Goal: Obtain resource: Obtain resource

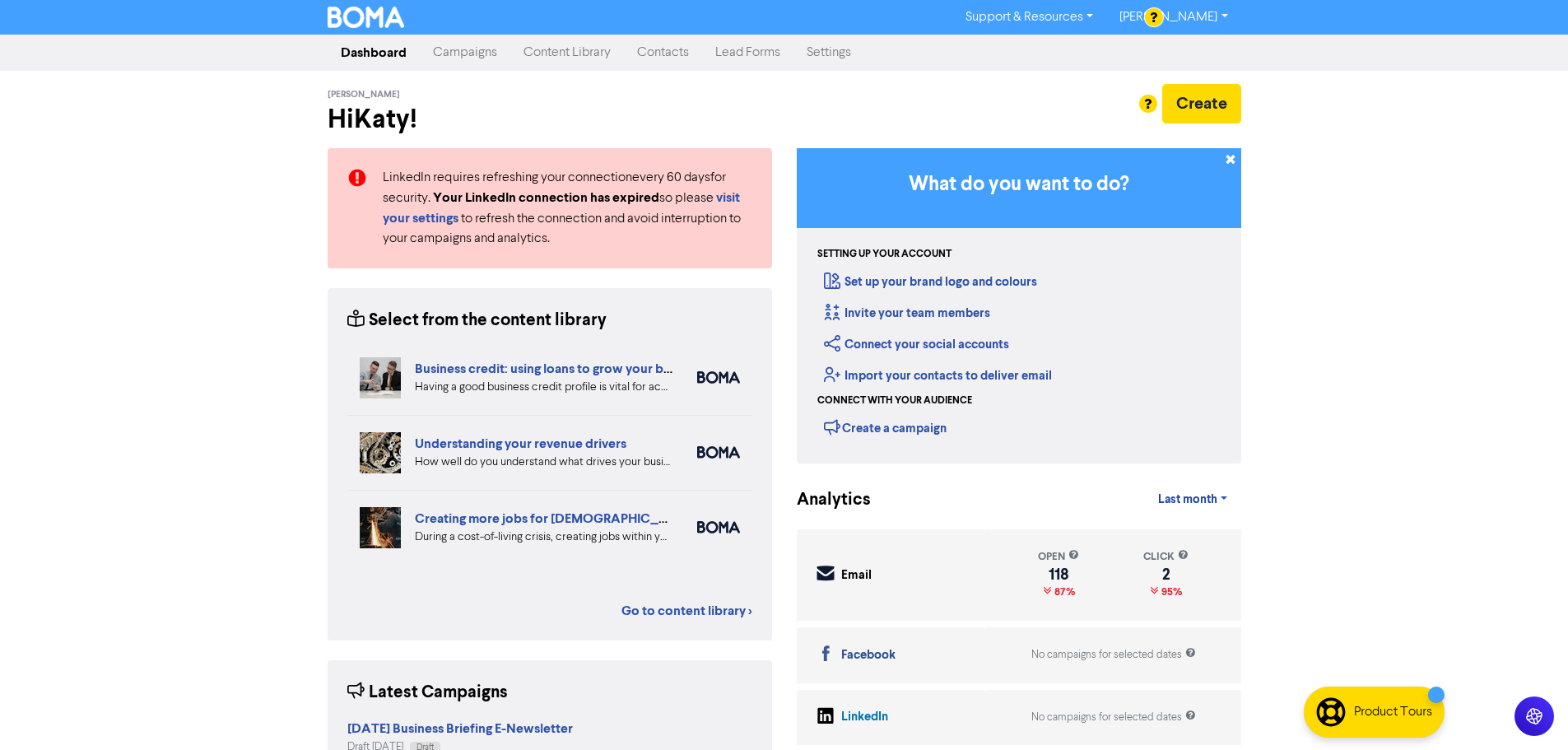
click at [460, 55] on link "Campaigns" at bounding box center [465, 52] width 90 height 33
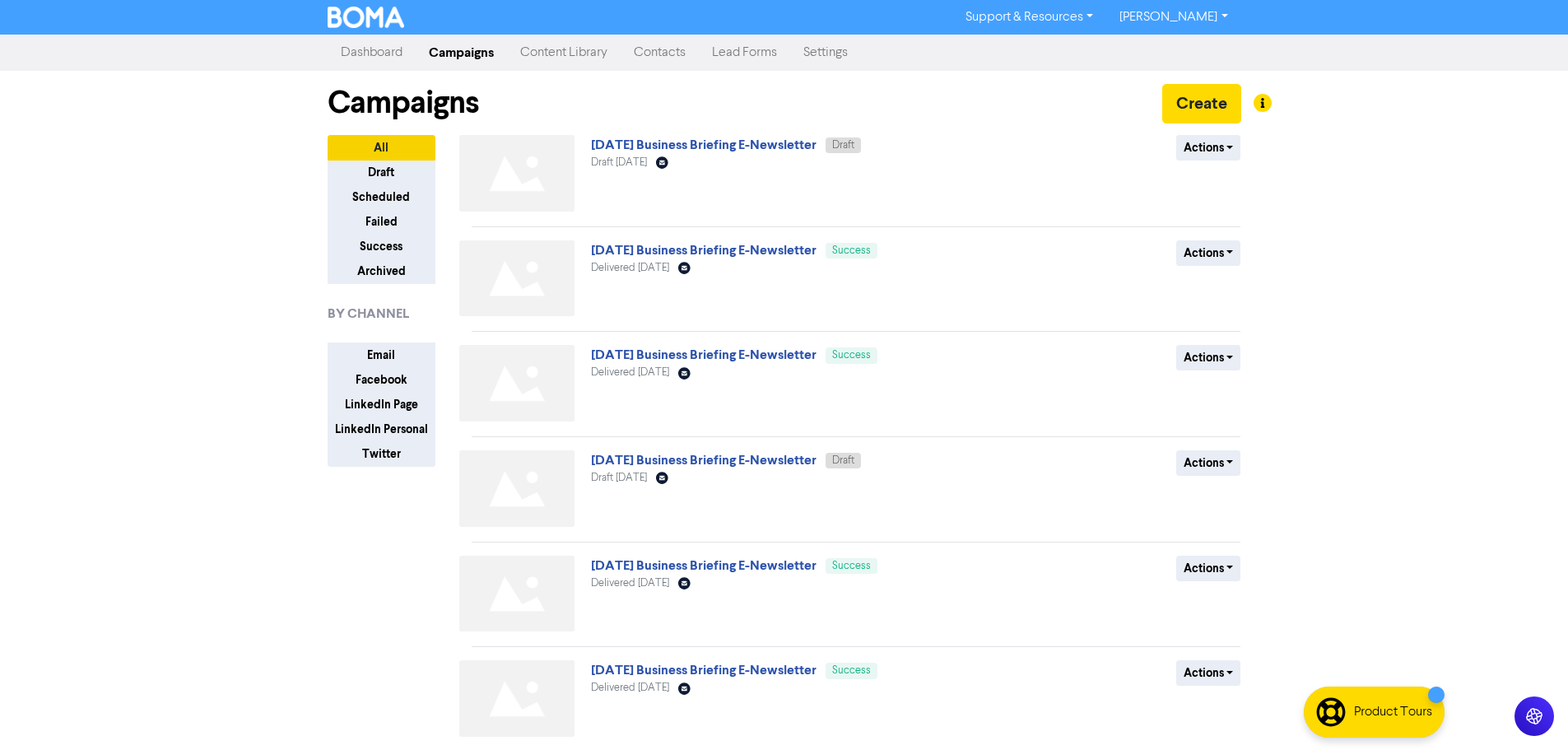
click at [547, 50] on link "Content Library" at bounding box center [564, 52] width 113 height 33
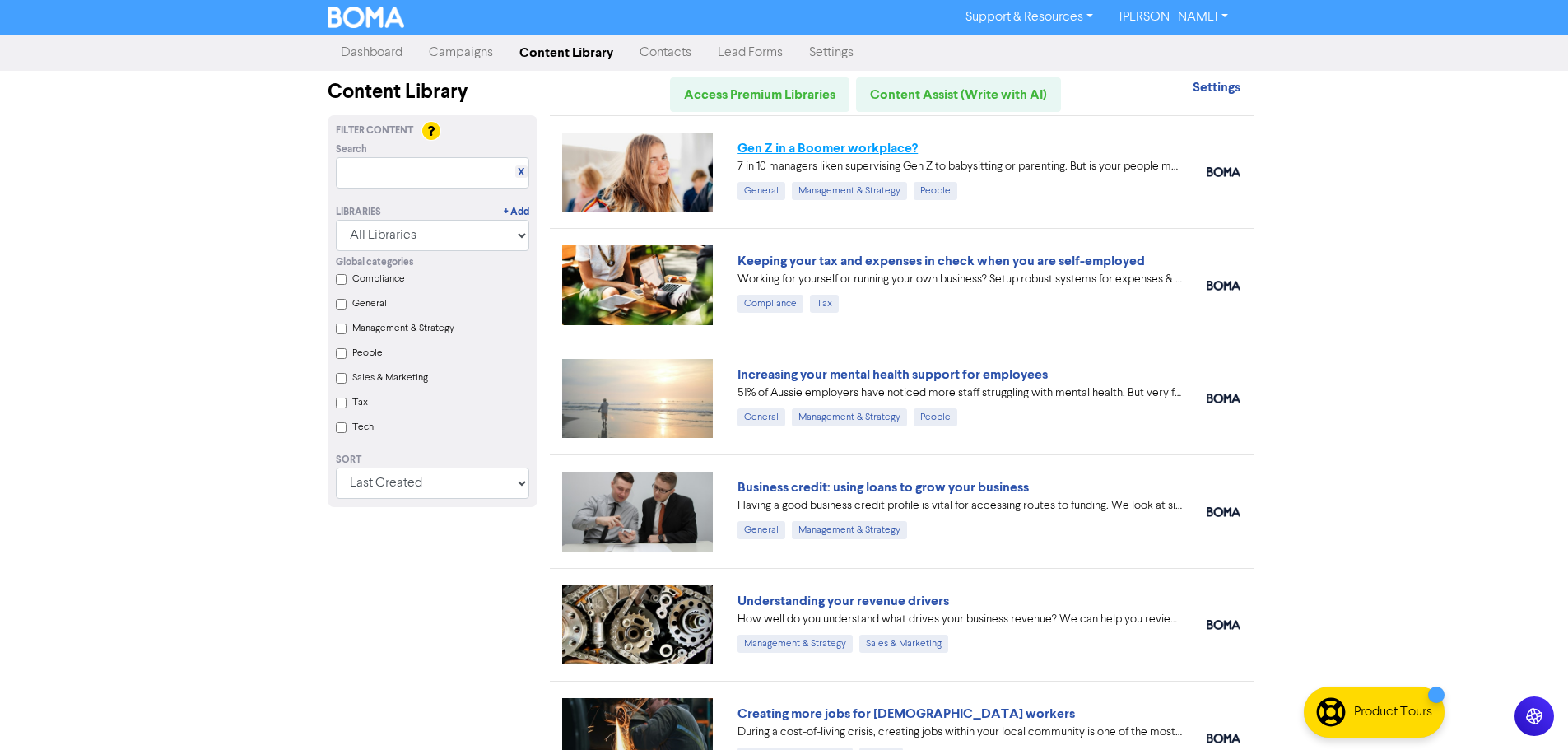
click at [821, 145] on link "Gen Z in a Boomer workplace?" at bounding box center [827, 147] width 180 height 16
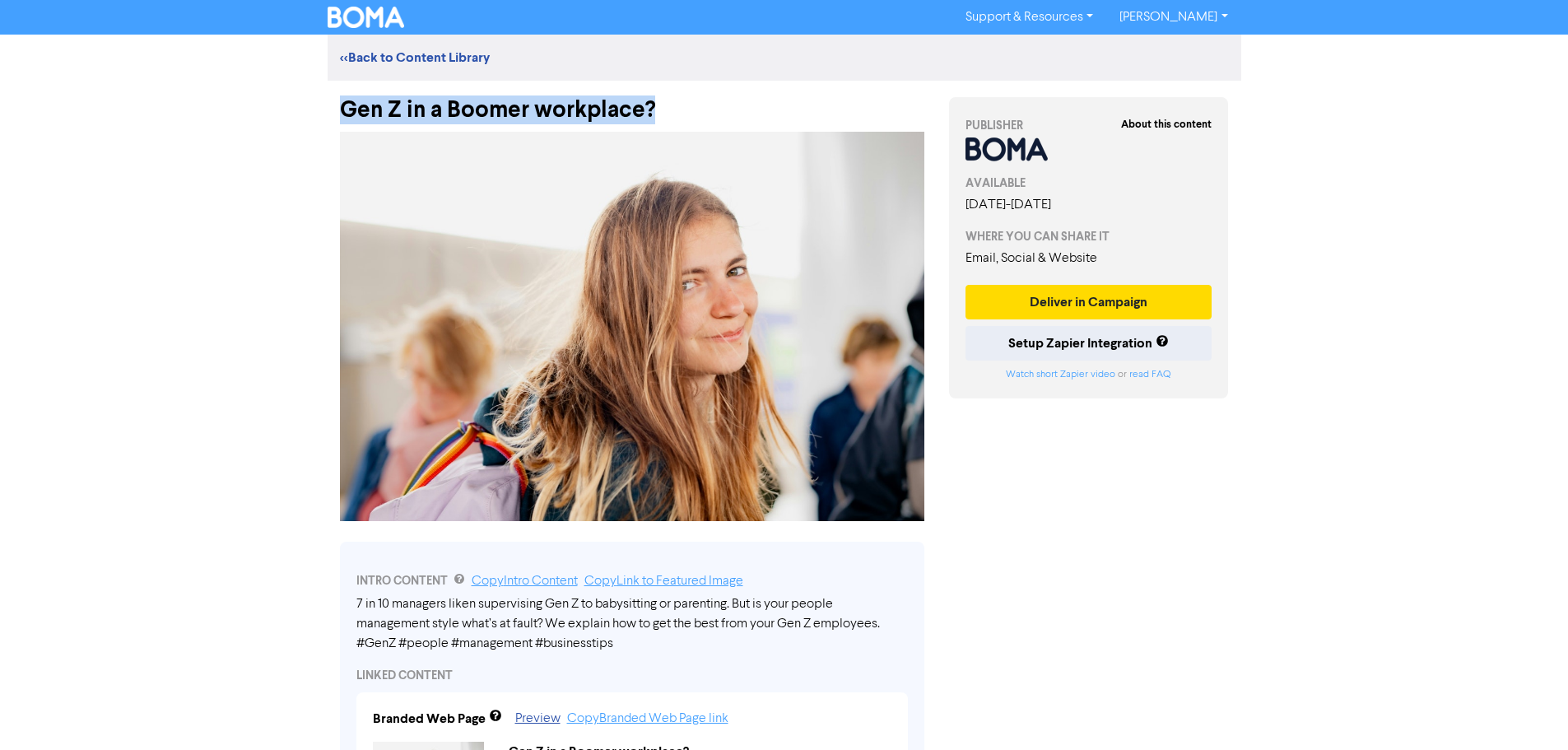
drag, startPoint x: 340, startPoint y: 107, endPoint x: 652, endPoint y: 104, distance: 312.0
click at [652, 104] on div "Gen Z in a Boomer workplace?" at bounding box center [633, 102] width 585 height 43
copy div "Gen Z in a Boomer workplace?"
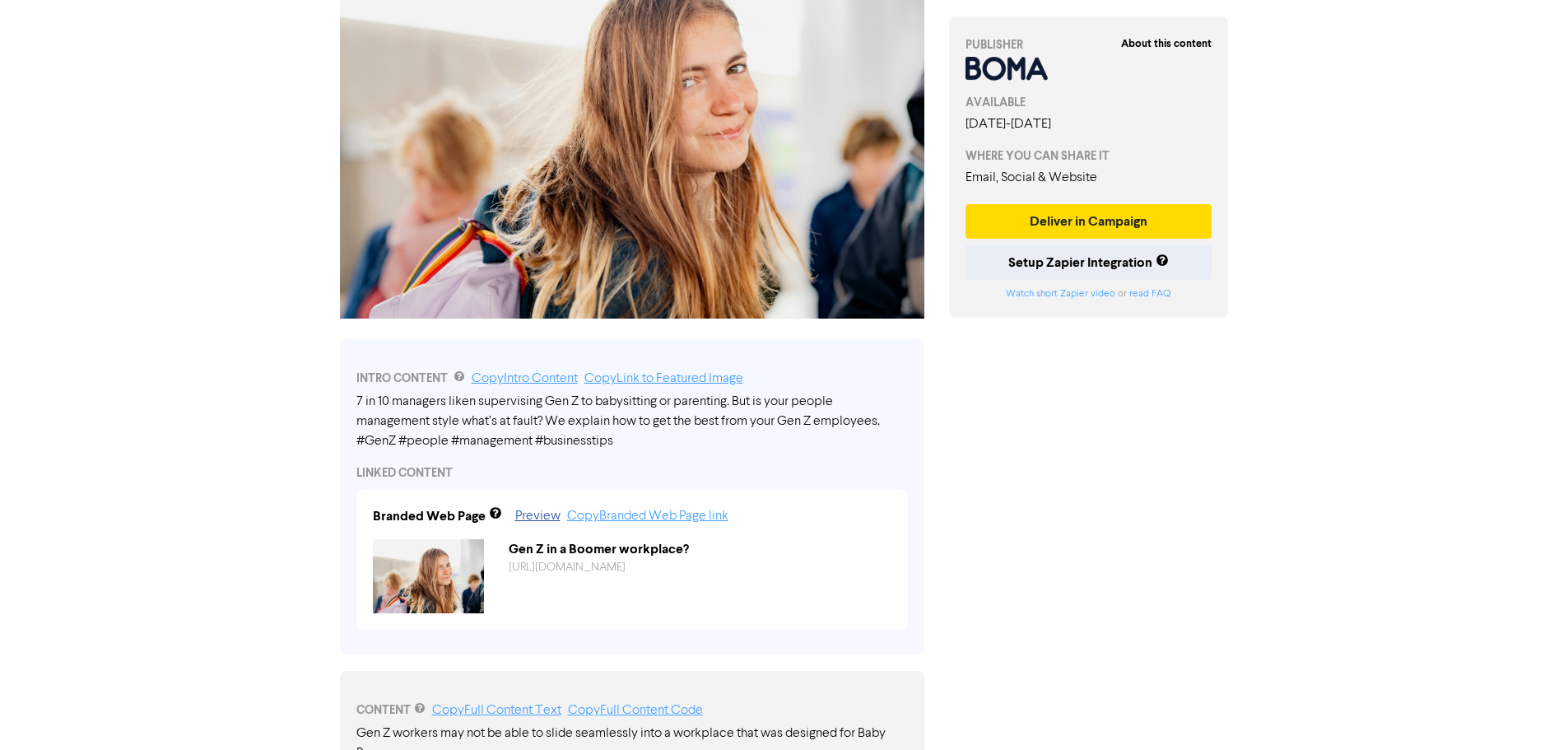
scroll to position [247, 0]
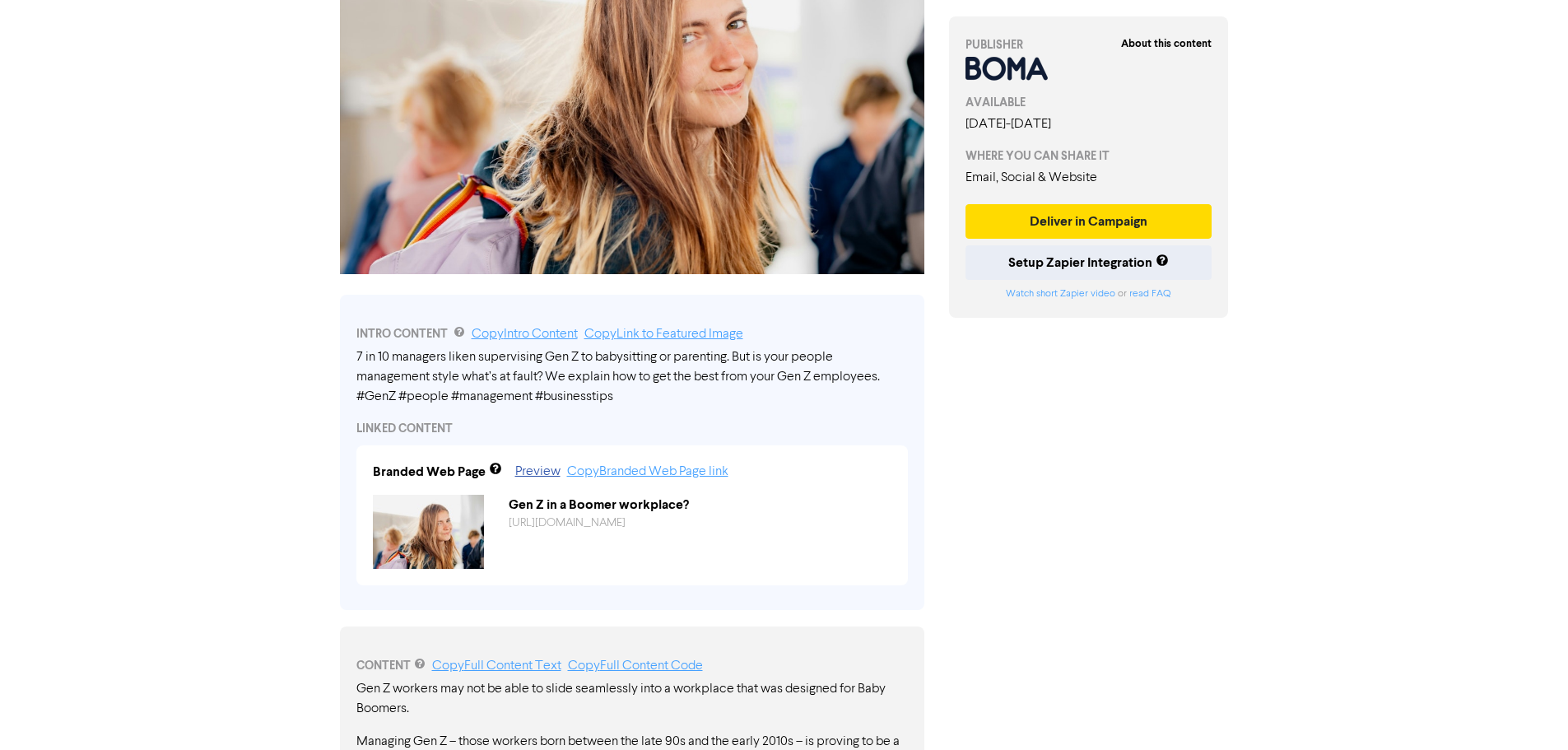
drag, startPoint x: 355, startPoint y: 354, endPoint x: 378, endPoint y: 361, distance: 24.0
click at [378, 361] on div "INTRO CONTENT Copy Intro Content Copy Link to Featured Image 7 in 10 managers l…" at bounding box center [633, 453] width 585 height 315
click at [350, 359] on div "INTRO CONTENT Copy Intro Content Copy Link to Featured Image 7 in 10 managers l…" at bounding box center [633, 453] width 585 height 315
drag, startPoint x: 355, startPoint y: 355, endPoint x: 437, endPoint y: 369, distance: 83.2
click at [437, 369] on div "INTRO CONTENT Copy Intro Content Copy Link to Featured Image 7 in 10 managers l…" at bounding box center [633, 453] width 585 height 315
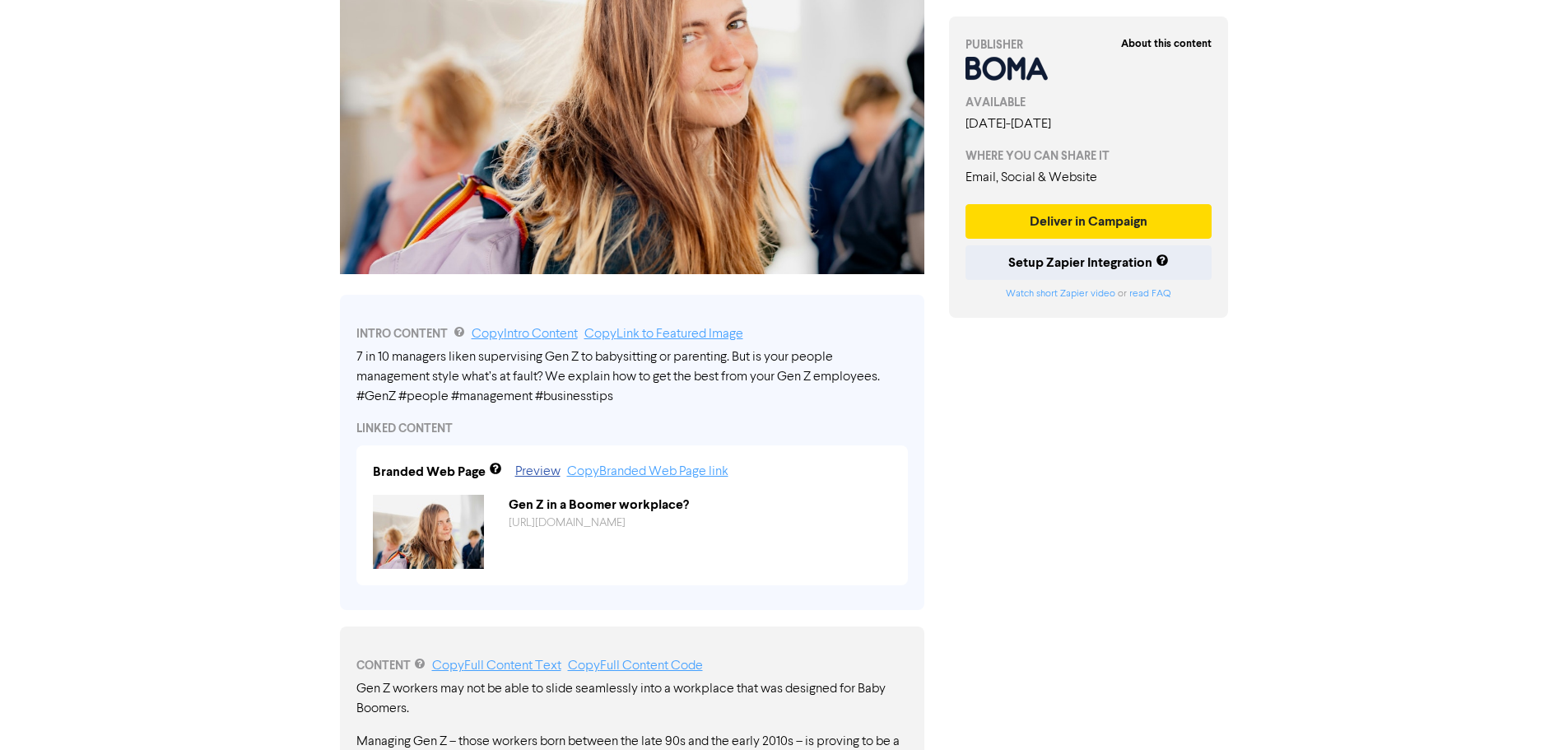
drag, startPoint x: 656, startPoint y: 403, endPoint x: 498, endPoint y: 385, distance: 159.0
click at [499, 385] on div "7 in 10 managers liken supervising Gen Z to babysitting or parenting. But is yo…" at bounding box center [632, 377] width 552 height 60
click at [1423, 487] on div "Support & Resources Video Tutorials FAQ & Guides Marketing Education Katy Day L…" at bounding box center [784, 128] width 1568 height 750
drag, startPoint x: 356, startPoint y: 357, endPoint x: 511, endPoint y: 381, distance: 156.8
click at [489, 380] on div "7 in 10 managers liken supervising Gen Z to babysitting or parenting. But is yo…" at bounding box center [632, 377] width 552 height 60
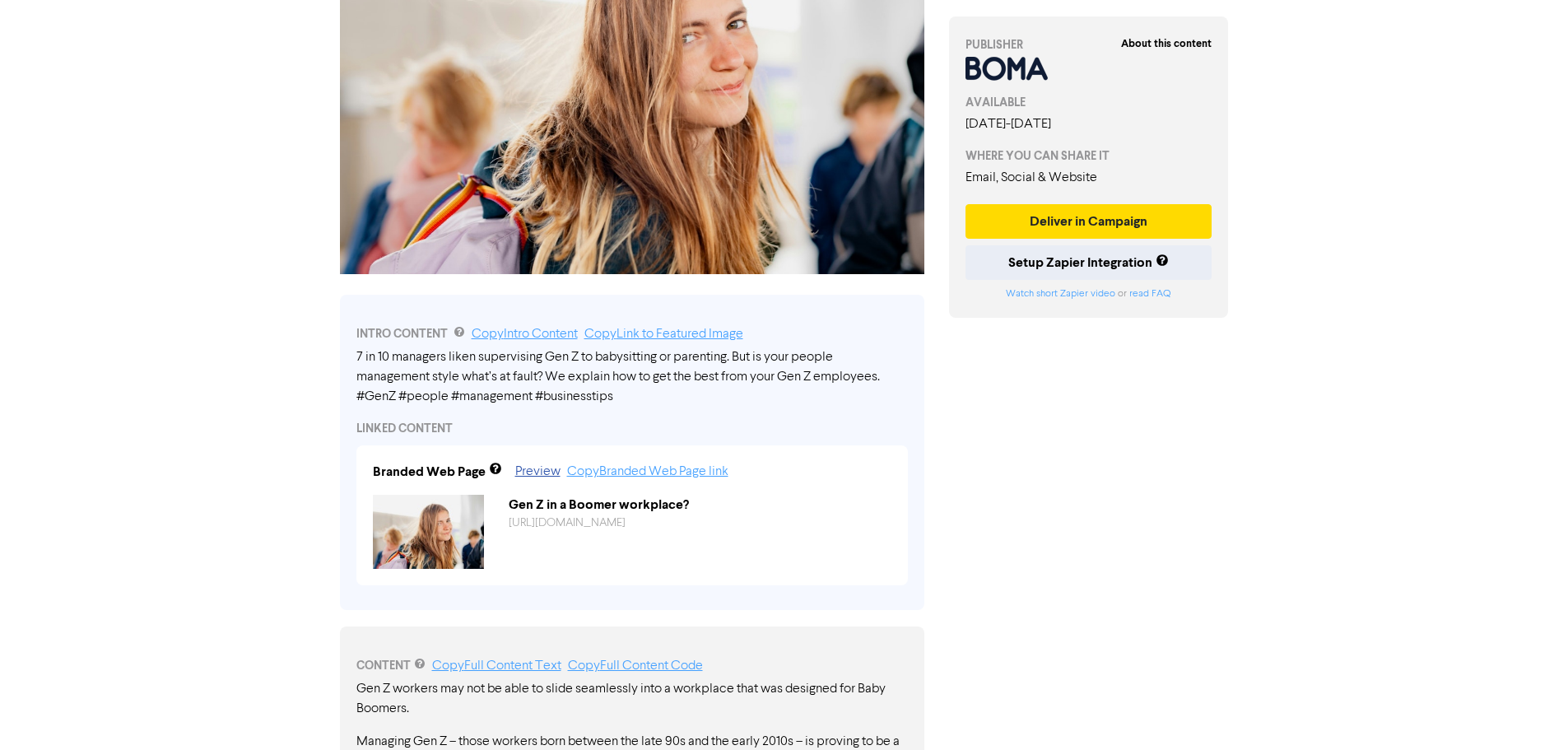
click at [642, 397] on div "7 in 10 managers liken supervising Gen Z to babysitting or parenting. But is yo…" at bounding box center [632, 377] width 552 height 60
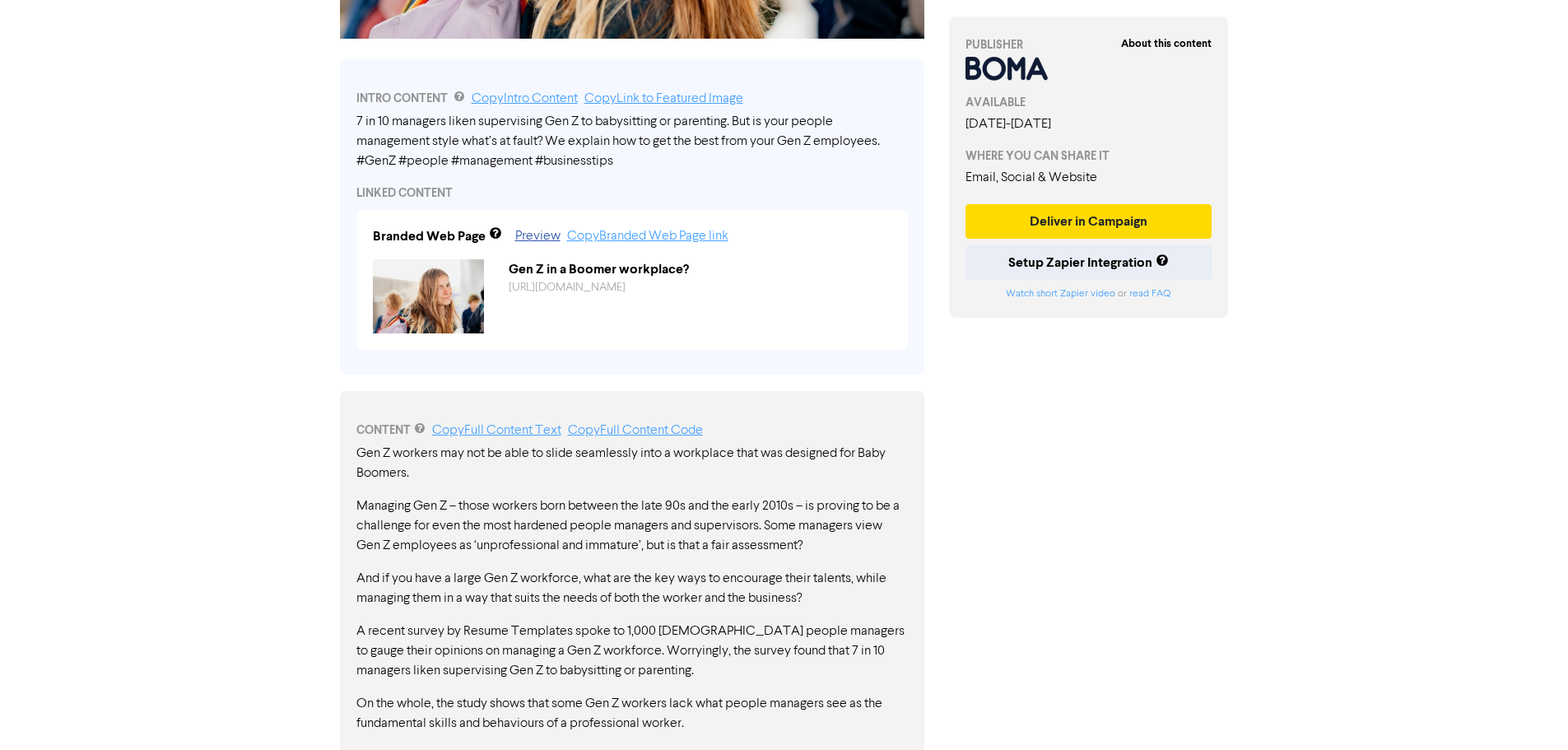
scroll to position [493, 0]
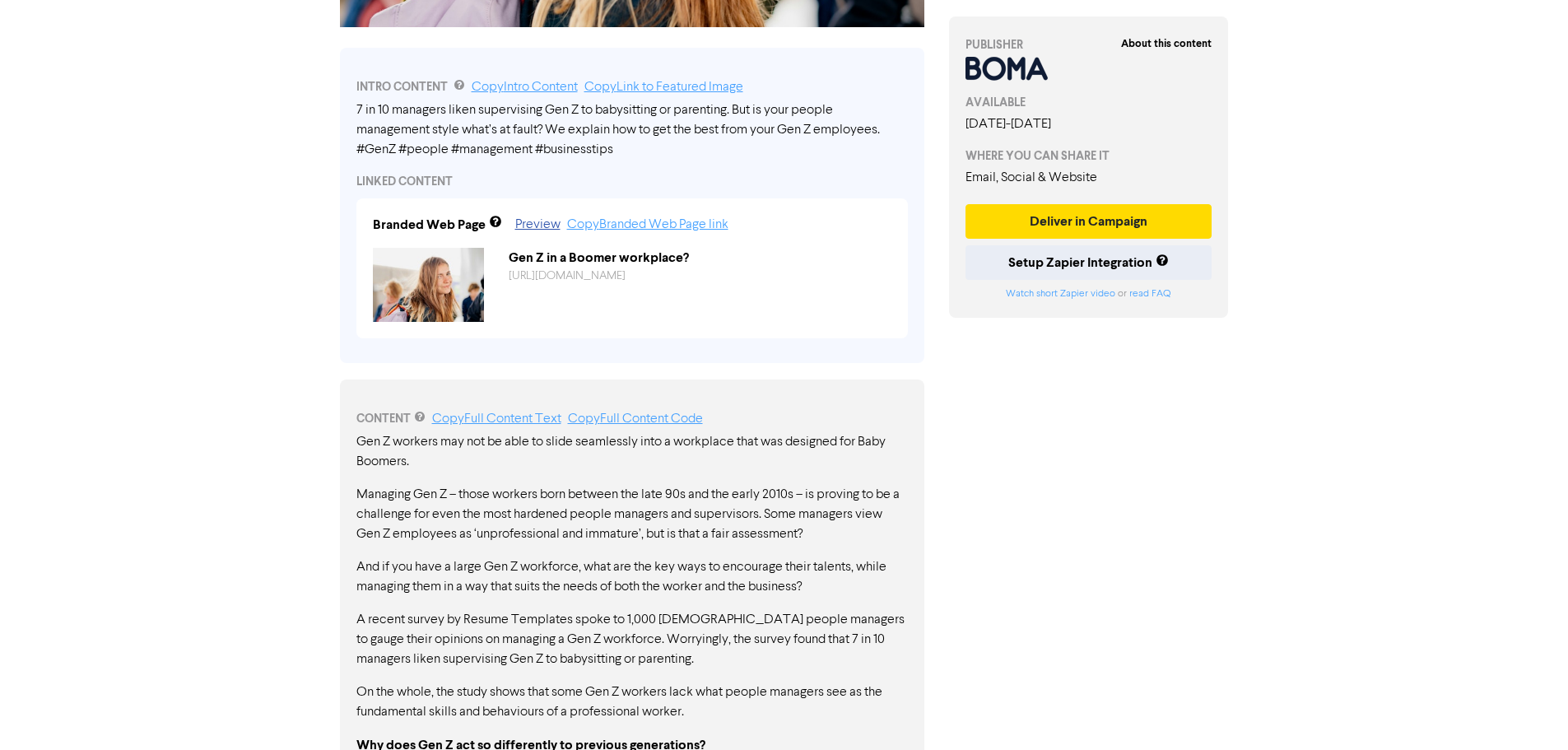
click at [1079, 482] on div "About this content PUBLISHER AVAILABLE [DATE] - [DATE] WHERE YOU CAN SHARE IT E…" at bounding box center [1089, 672] width 304 height 2171
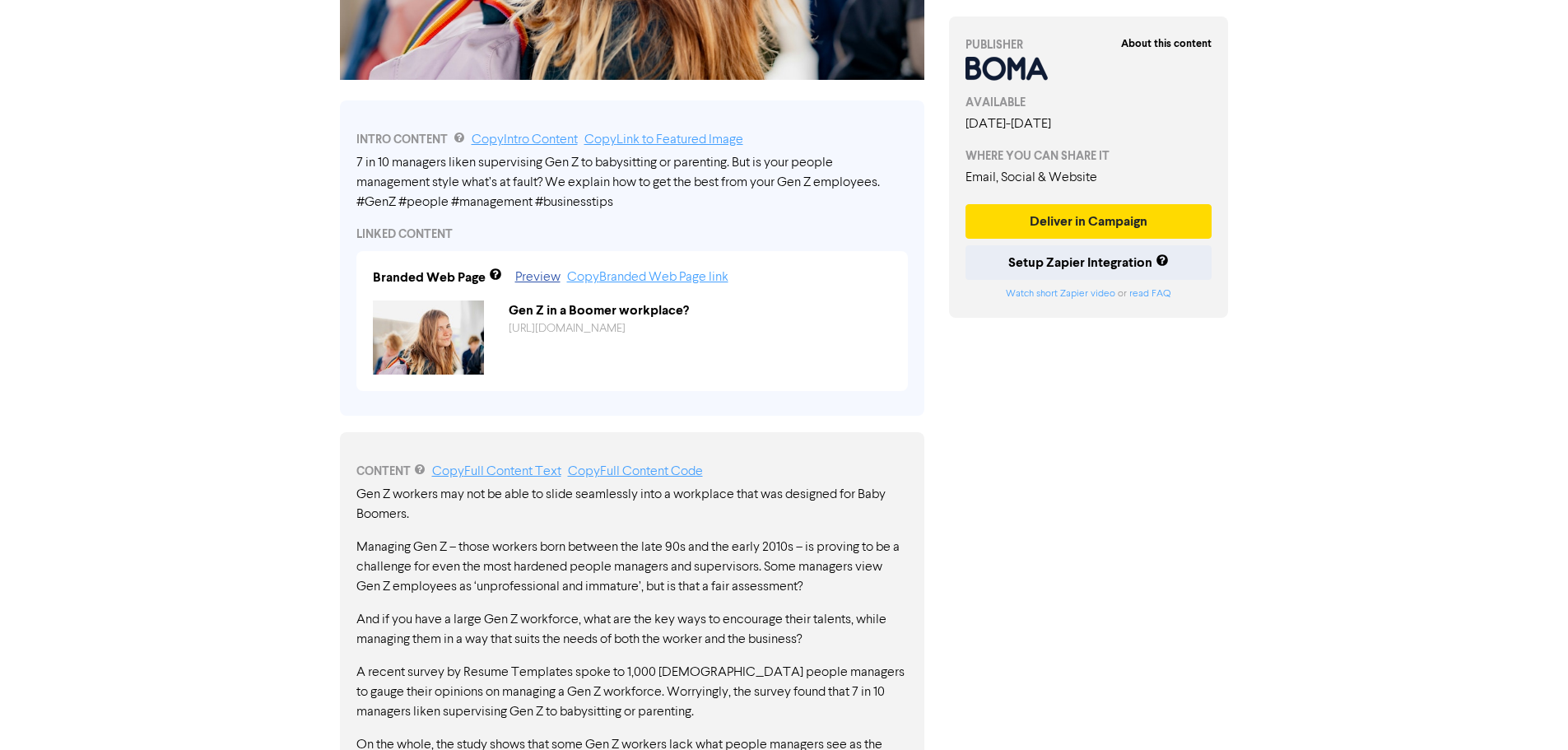
scroll to position [412, 0]
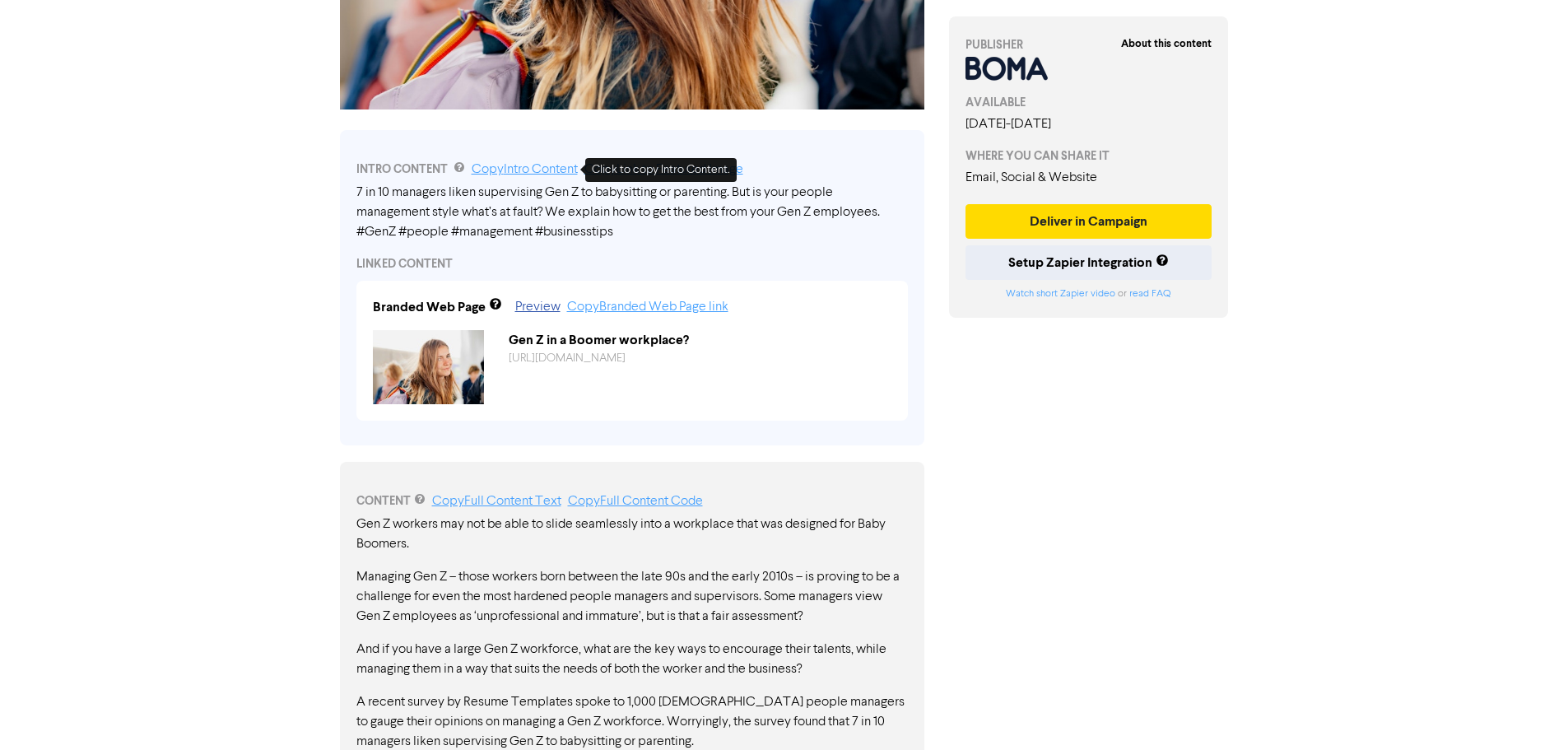
click at [532, 166] on link "Copy Intro Content" at bounding box center [524, 169] width 107 height 13
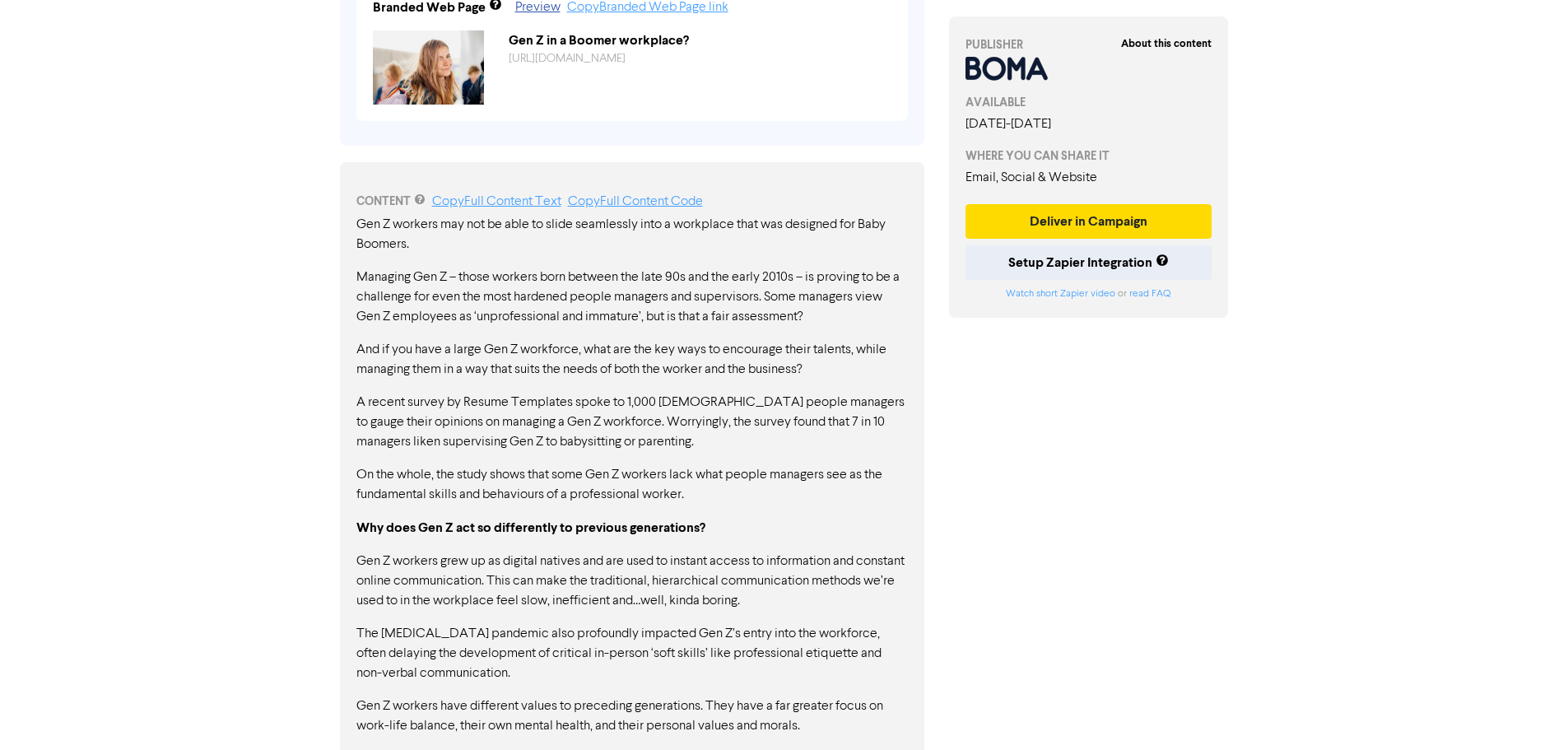
scroll to position [741, 0]
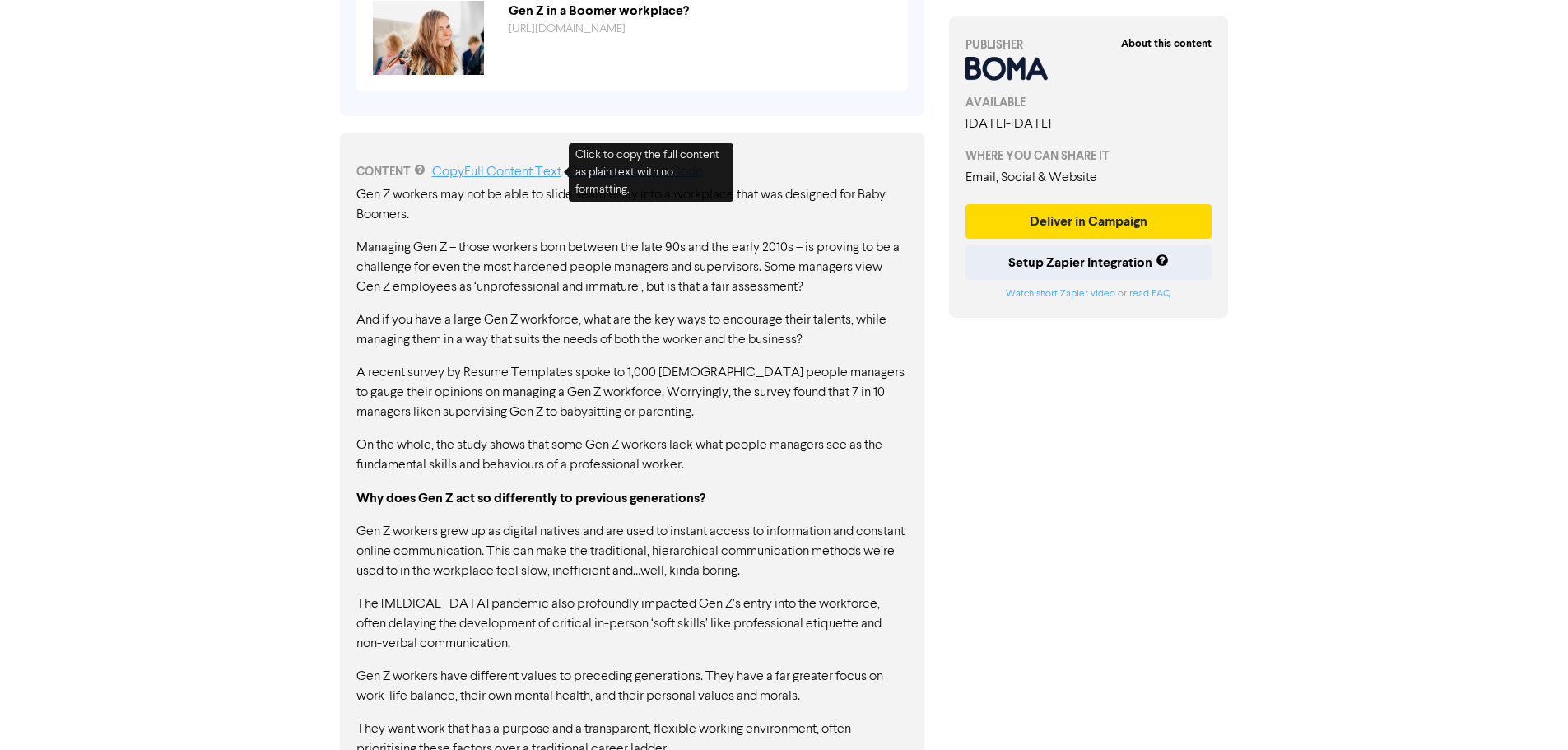
click at [514, 167] on link "Copy Full Content Text" at bounding box center [497, 171] width 130 height 13
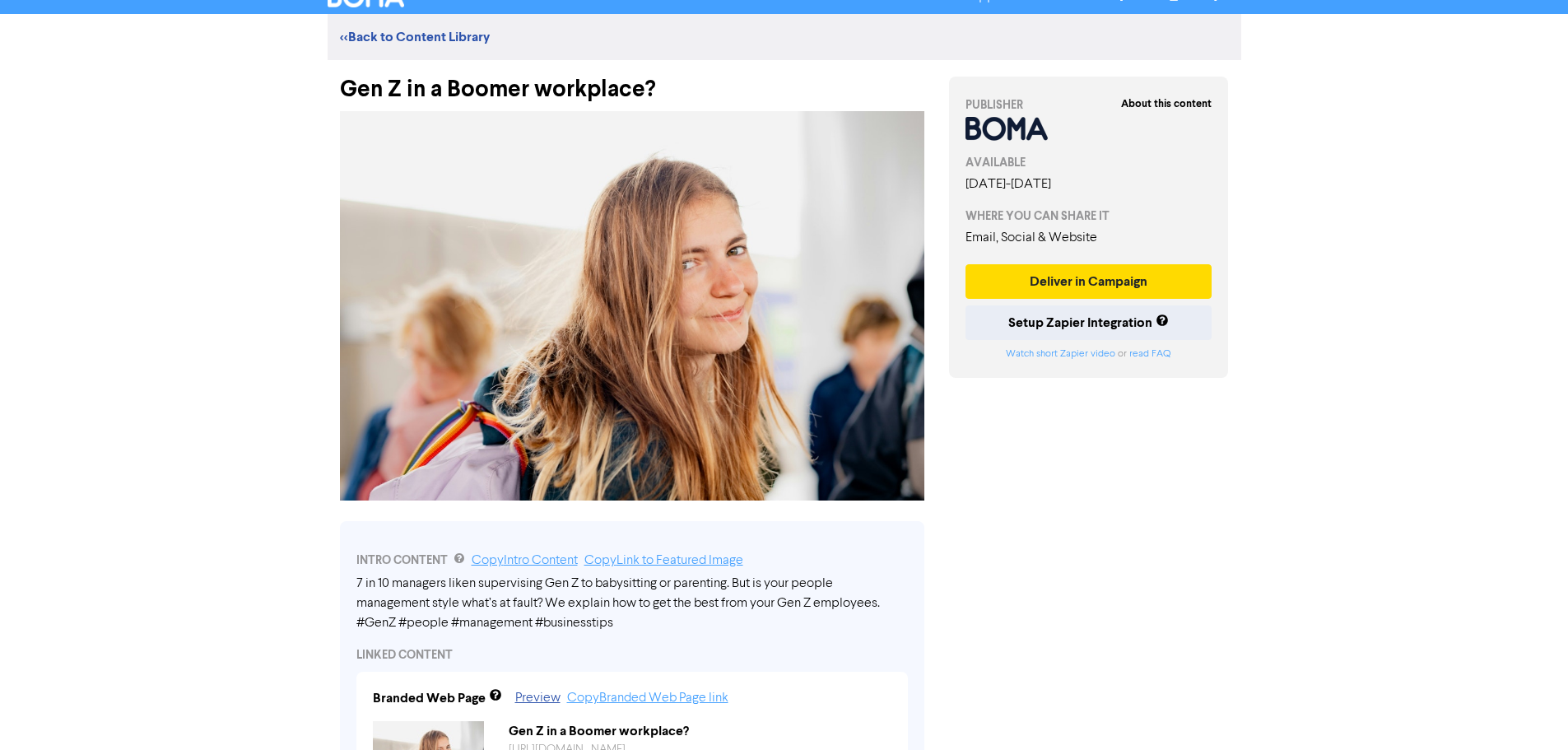
scroll to position [0, 0]
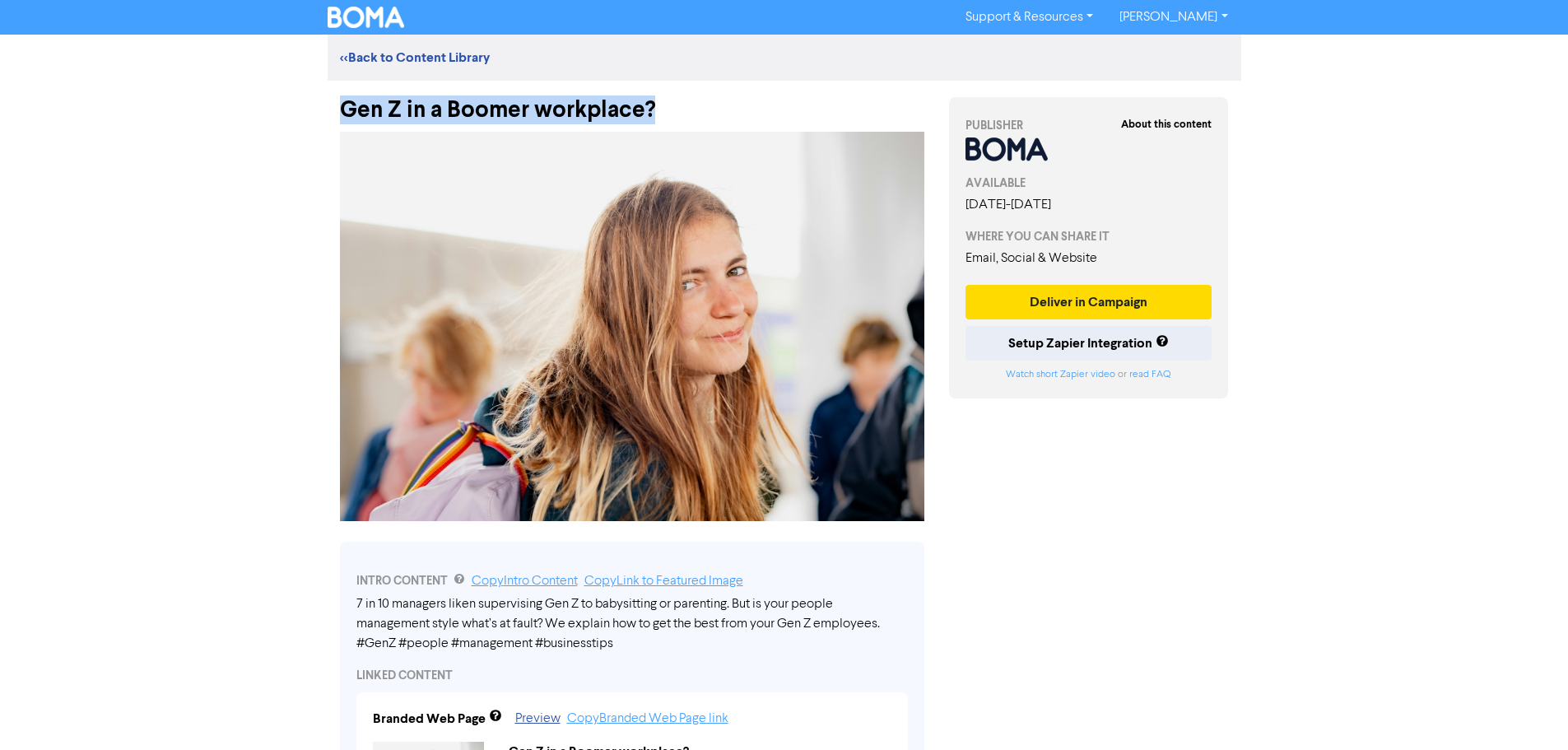
drag, startPoint x: 667, startPoint y: 102, endPoint x: 341, endPoint y: 103, distance: 326.0
click at [341, 103] on div "Gen Z in a Boomer workplace?" at bounding box center [633, 102] width 585 height 43
copy div "Gen Z in a Boomer workplace?"
